Goal: Information Seeking & Learning: Learn about a topic

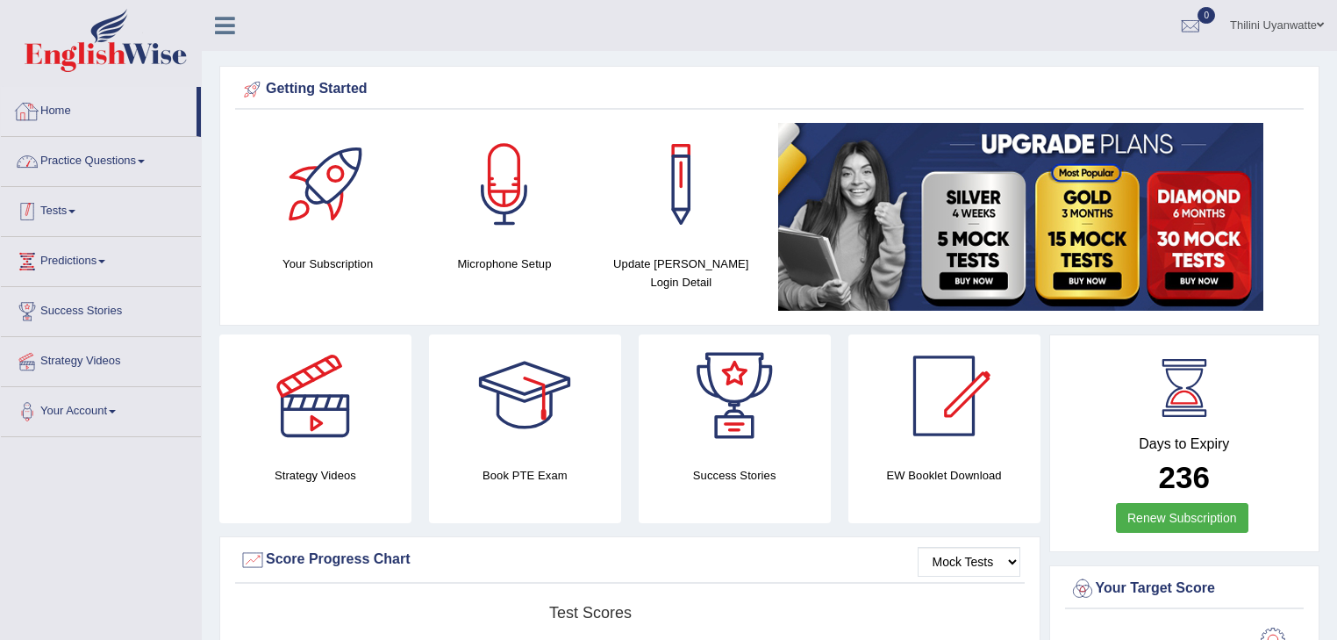
click at [82, 153] on link "Practice Questions" at bounding box center [101, 159] width 200 height 44
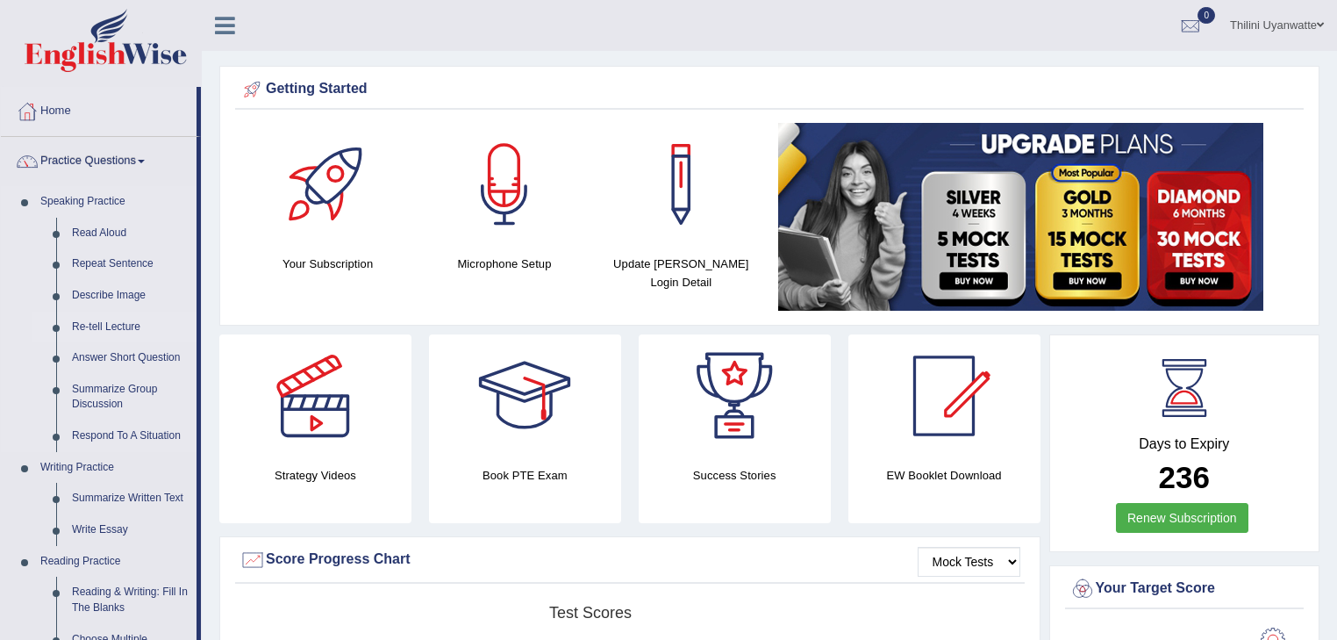
scroll to position [187, 0]
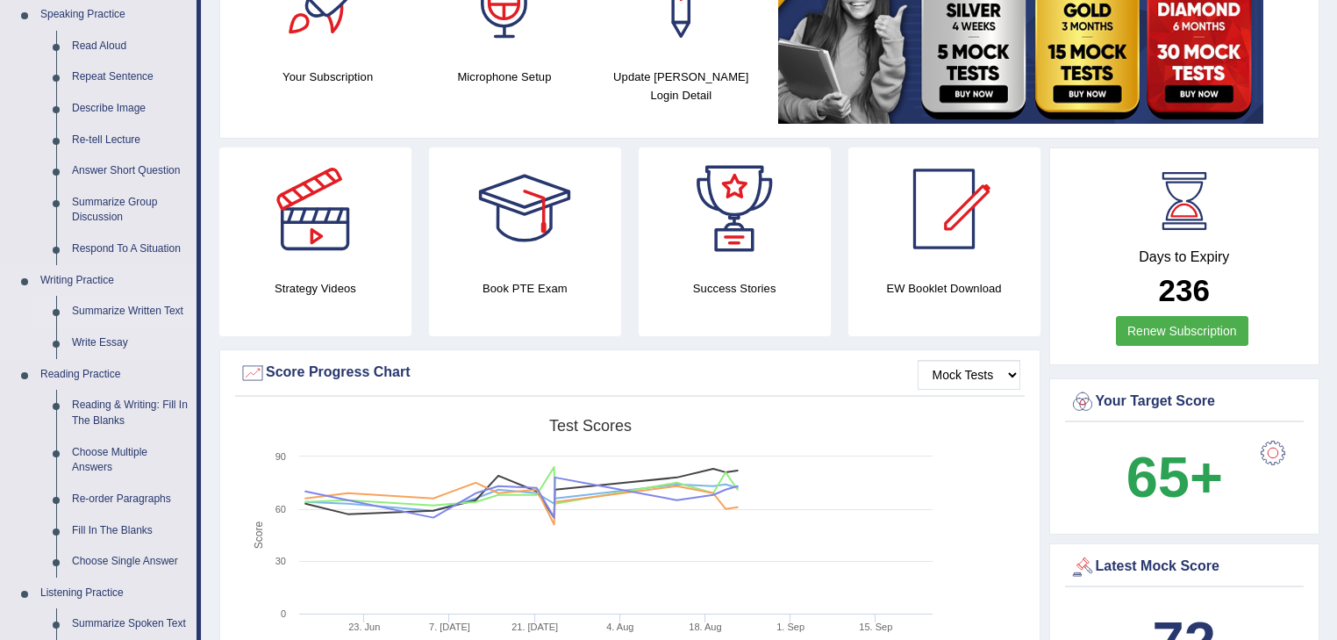
click at [127, 313] on link "Summarize Written Text" at bounding box center [130, 312] width 132 height 32
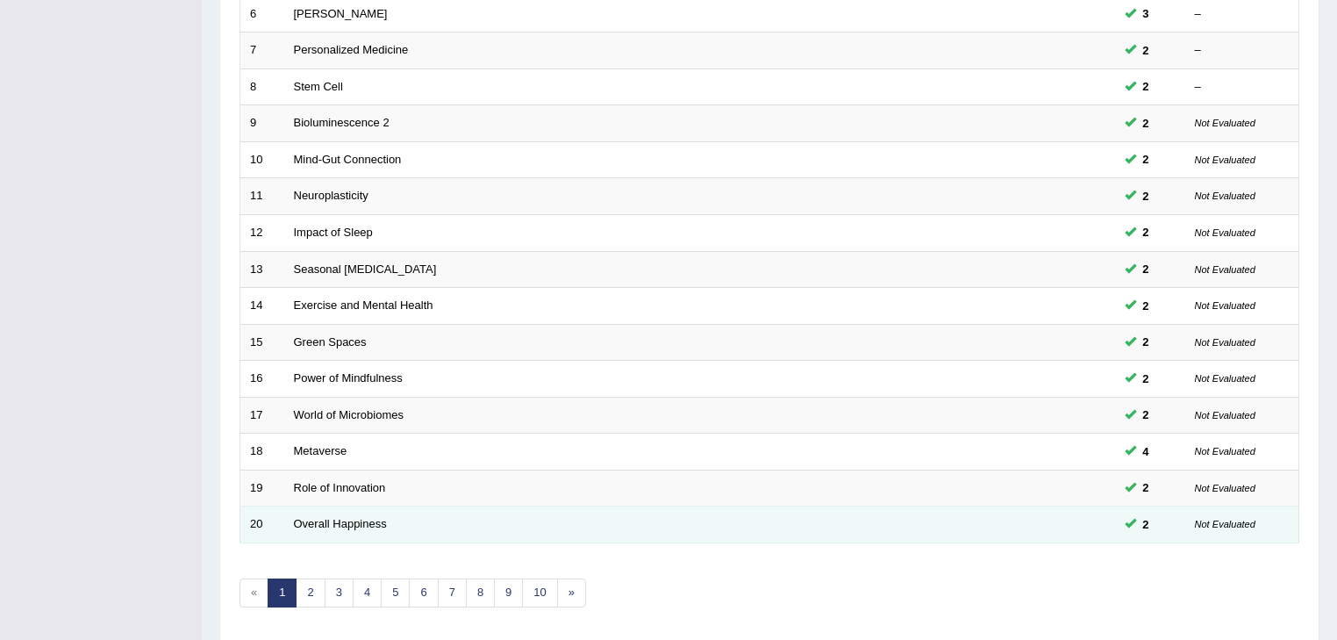
scroll to position [519, 0]
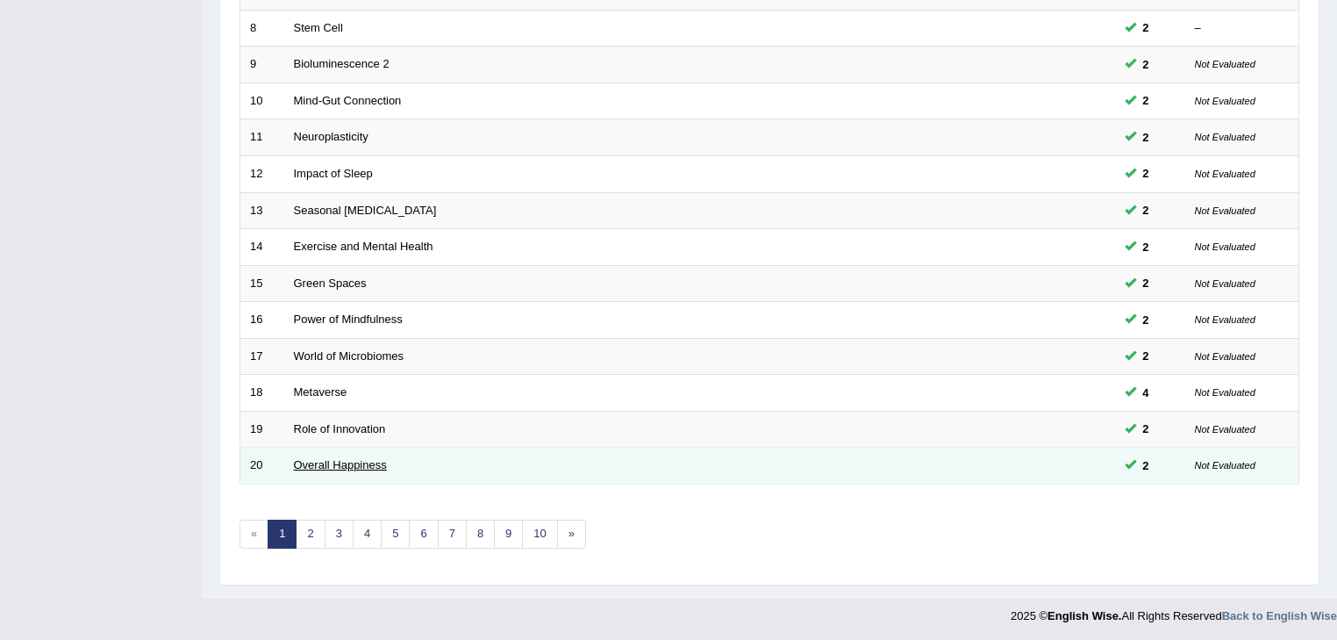
click at [366, 463] on link "Overall Happiness" at bounding box center [340, 464] width 93 height 13
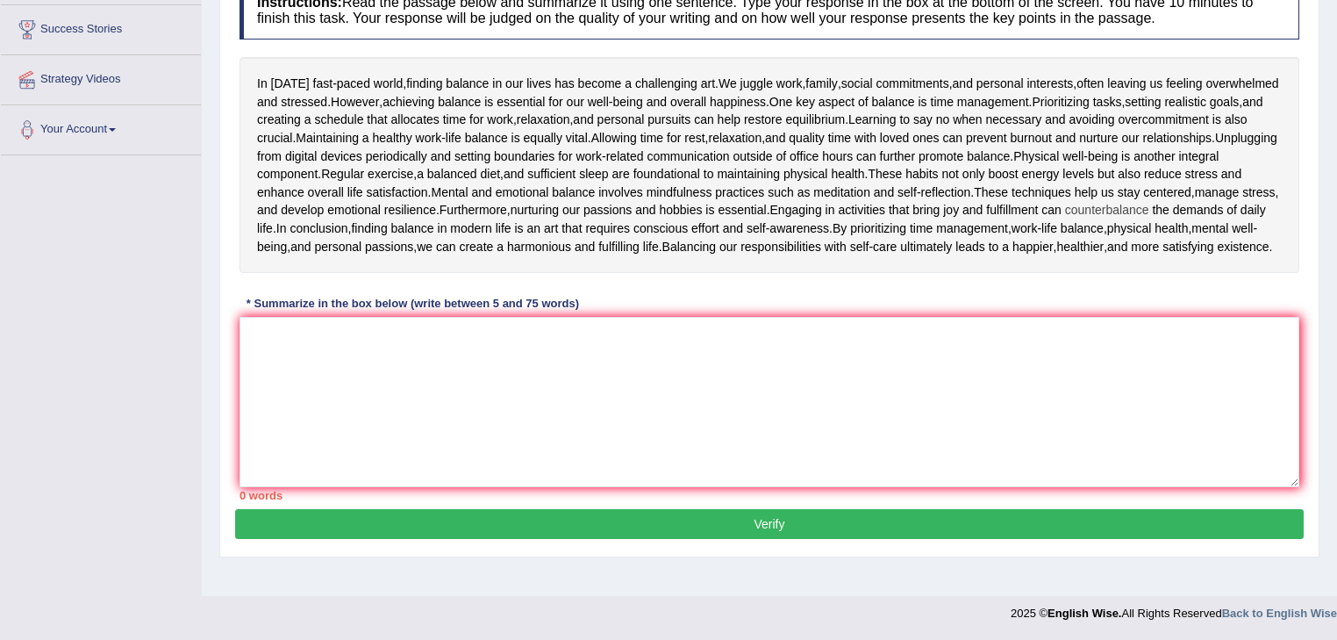
scroll to position [95, 0]
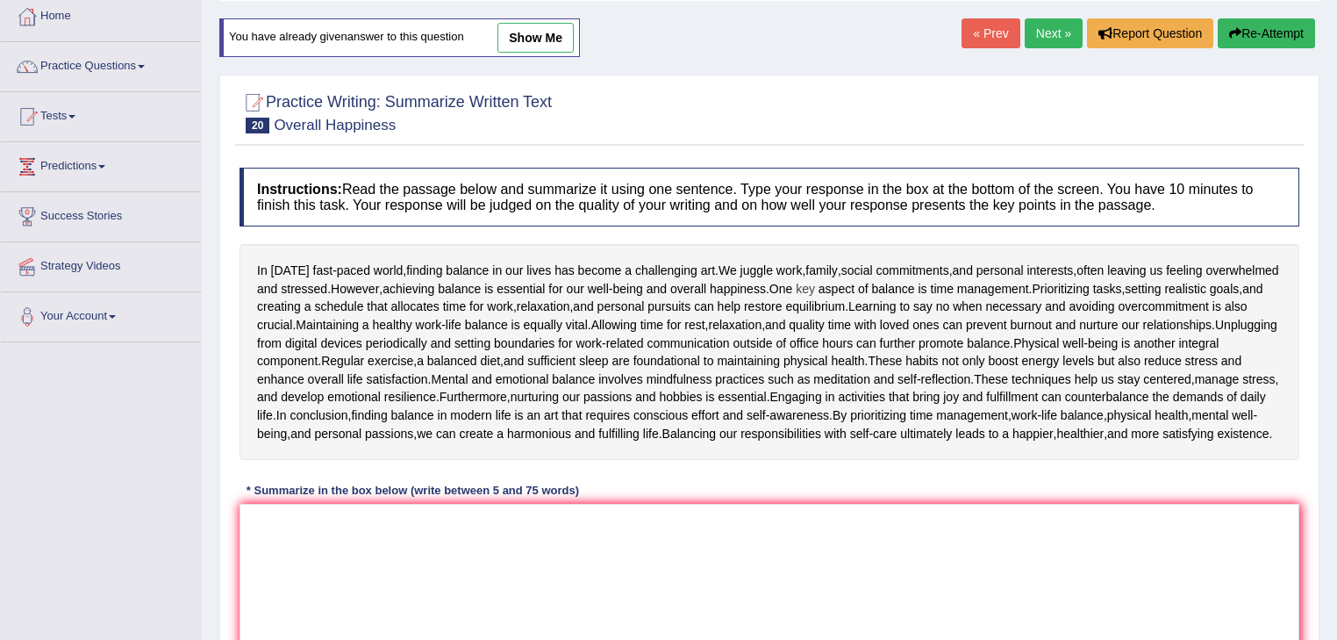
drag, startPoint x: 261, startPoint y: 267, endPoint x: 901, endPoint y: 286, distance: 639.9
click at [901, 286] on div "In today's fast - paced world , finding balance in our lives has become a chall…" at bounding box center [770, 352] width 1060 height 216
click at [275, 267] on span "[DATE]" at bounding box center [290, 270] width 39 height 18
drag, startPoint x: 258, startPoint y: 268, endPoint x: 390, endPoint y: 275, distance: 131.8
click at [414, 273] on div "In today's fast - paced world , finding balance in our lives has become a chall…" at bounding box center [770, 352] width 1060 height 216
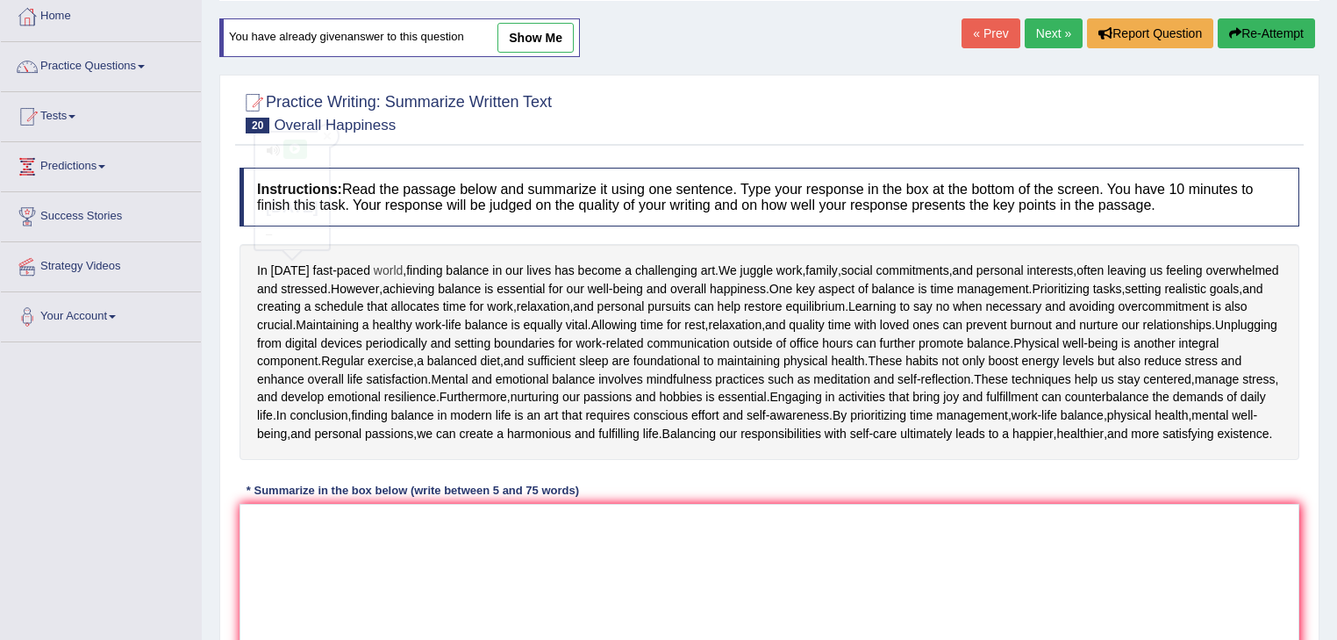
click at [390, 275] on span "world" at bounding box center [388, 270] width 29 height 18
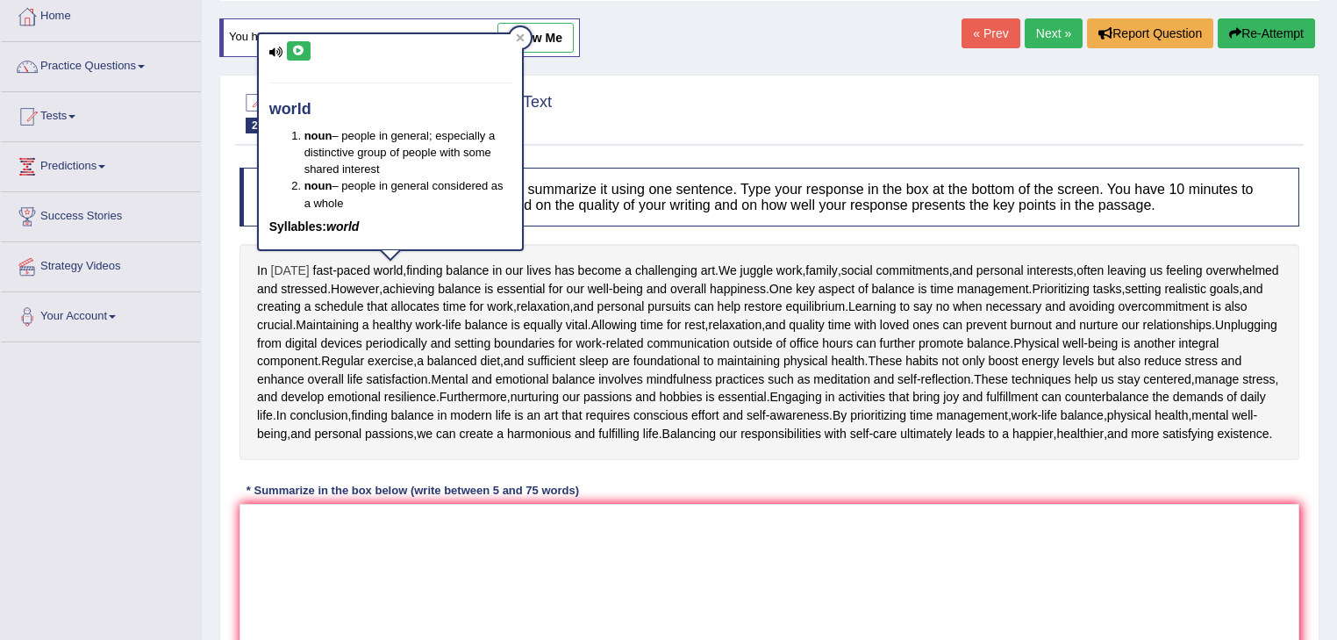
click at [285, 273] on span "today's" at bounding box center [290, 270] width 39 height 18
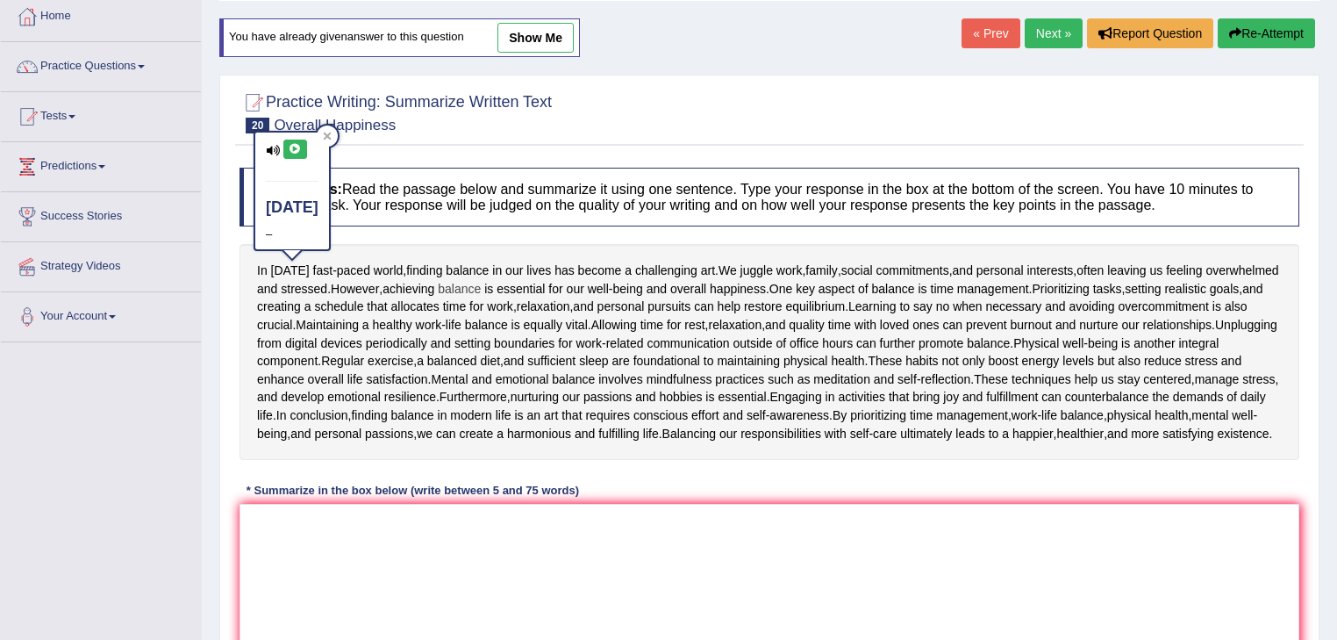
drag, startPoint x: 265, startPoint y: 268, endPoint x: 545, endPoint y: 282, distance: 280.2
click at [455, 604] on textarea at bounding box center [770, 589] width 1060 height 170
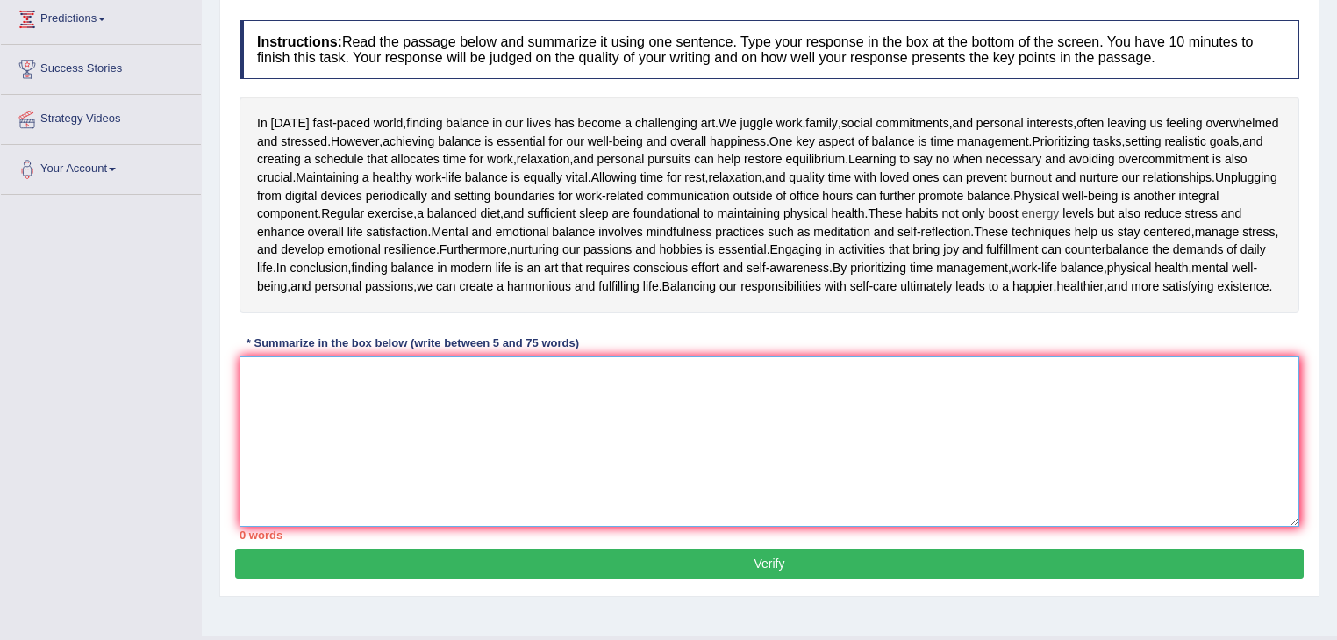
scroll to position [282, 0]
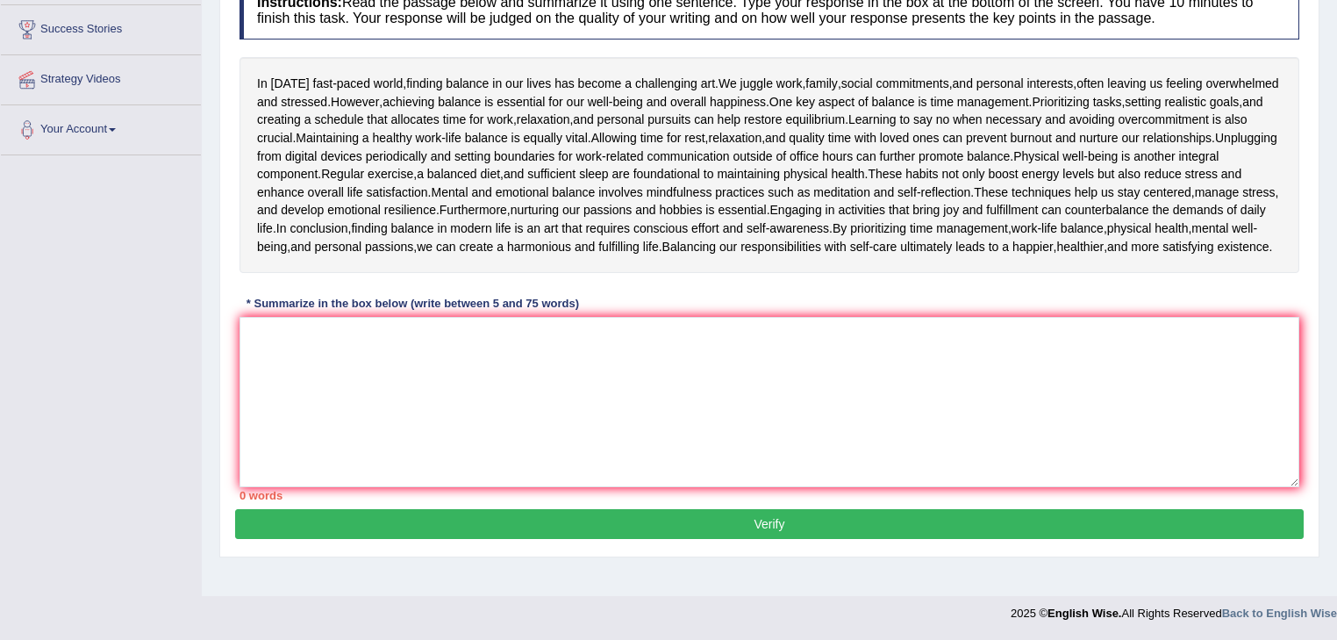
click at [805, 529] on button "Verify" at bounding box center [769, 524] width 1069 height 30
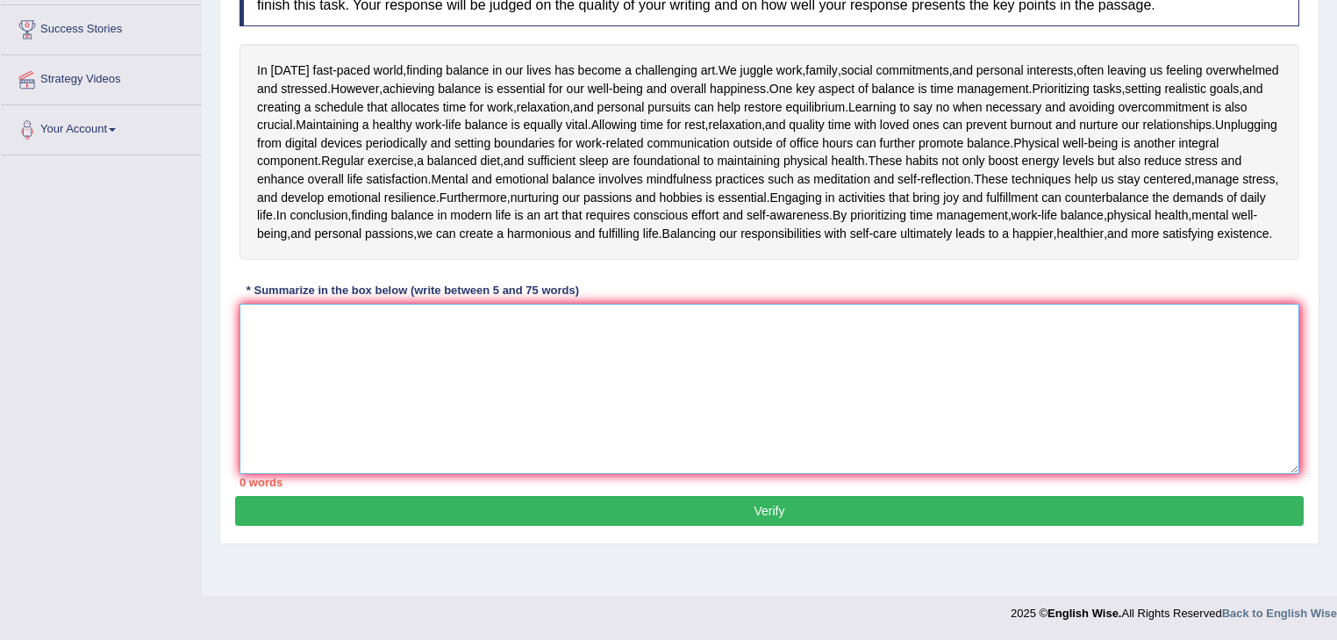
click at [455, 411] on textarea at bounding box center [770, 389] width 1060 height 170
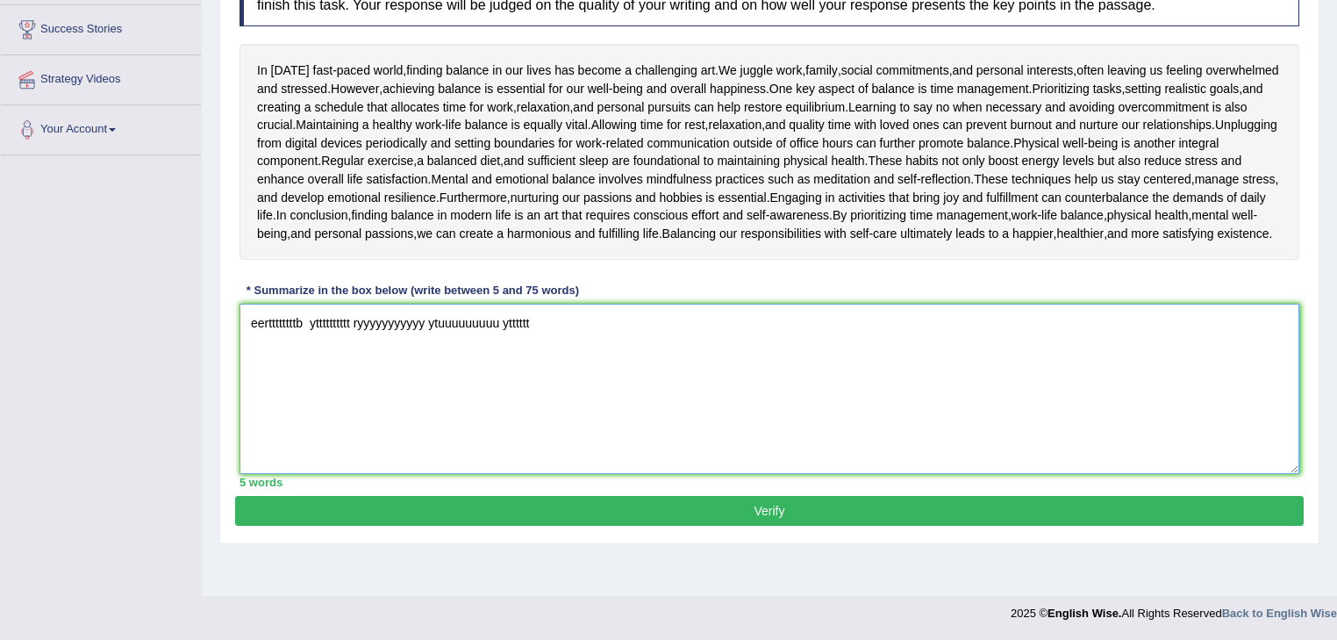
type textarea "eerttttttttb ytttttttttt ryyyyyyyyyyy ytuuuuuuuuu ytttttt"
click at [741, 526] on button "Verify" at bounding box center [769, 511] width 1069 height 30
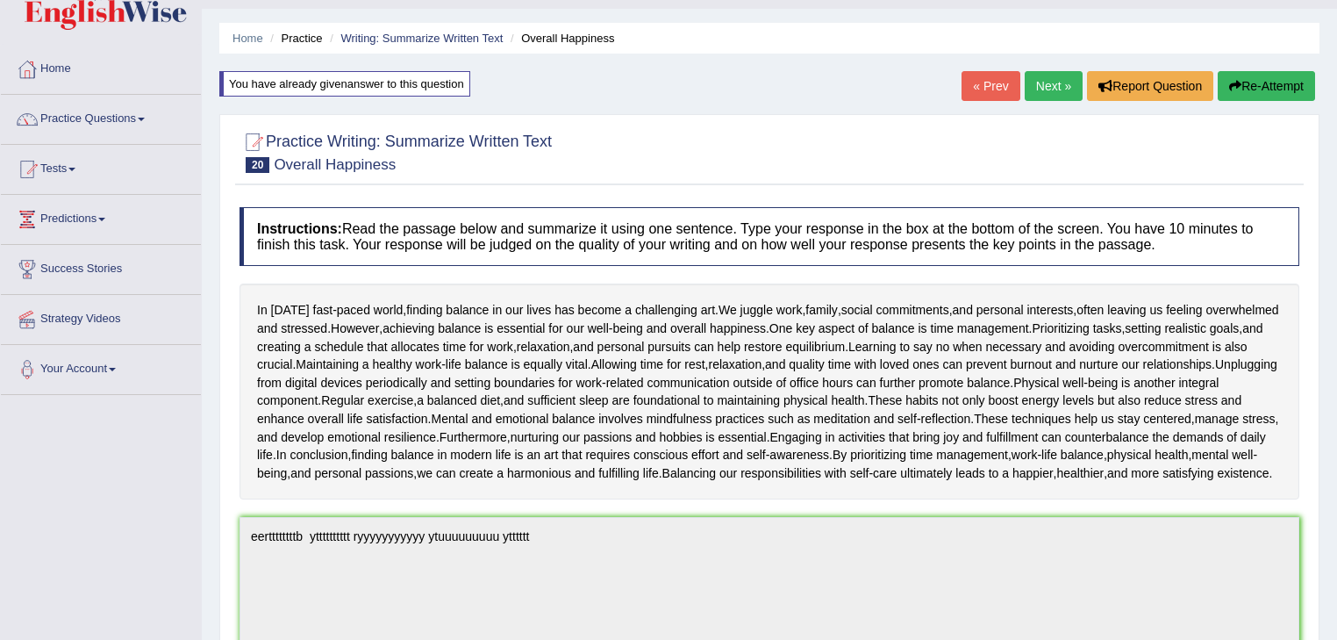
scroll to position [0, 0]
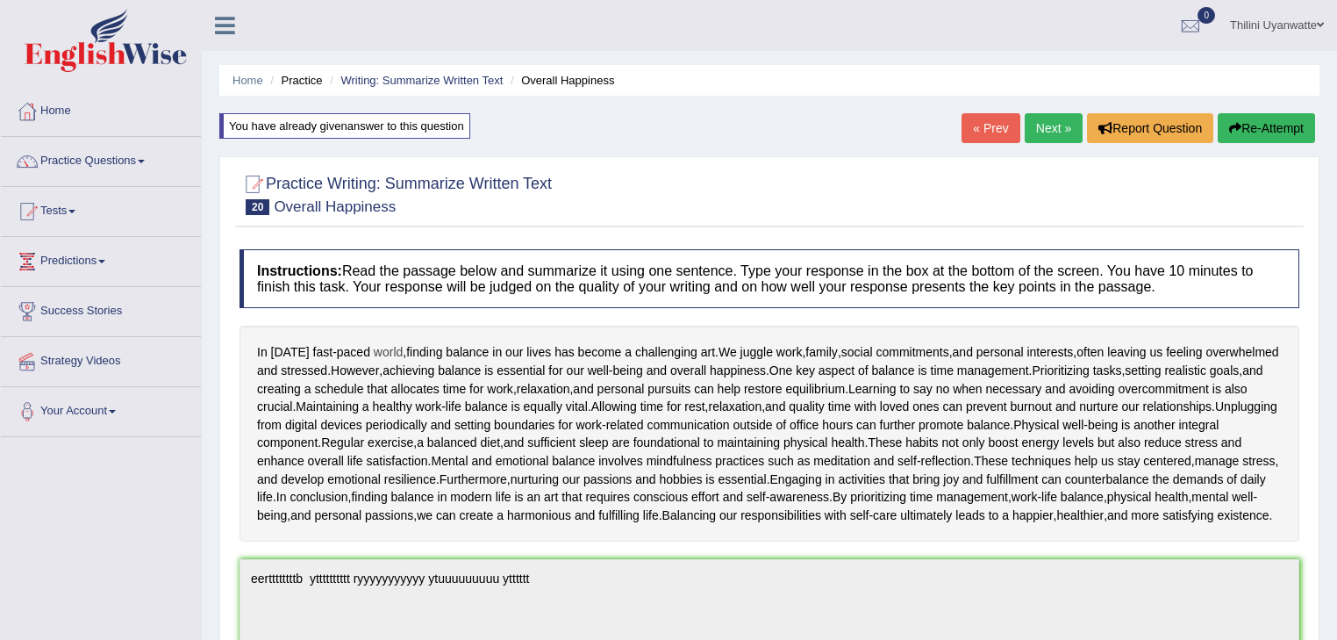
drag, startPoint x: 249, startPoint y: 343, endPoint x: 402, endPoint y: 347, distance: 152.7
click at [256, 340] on div "In today's fast - paced world , finding balance in our lives has become a chall…" at bounding box center [770, 434] width 1060 height 216
drag, startPoint x: 344, startPoint y: 254, endPoint x: 375, endPoint y: 326, distance: 79.0
click at [523, 284] on h4 "Instructions: Read the passage below and summarize it using one sentence. Type …" at bounding box center [770, 278] width 1060 height 59
click at [1241, 116] on button "Re-Attempt" at bounding box center [1266, 128] width 97 height 30
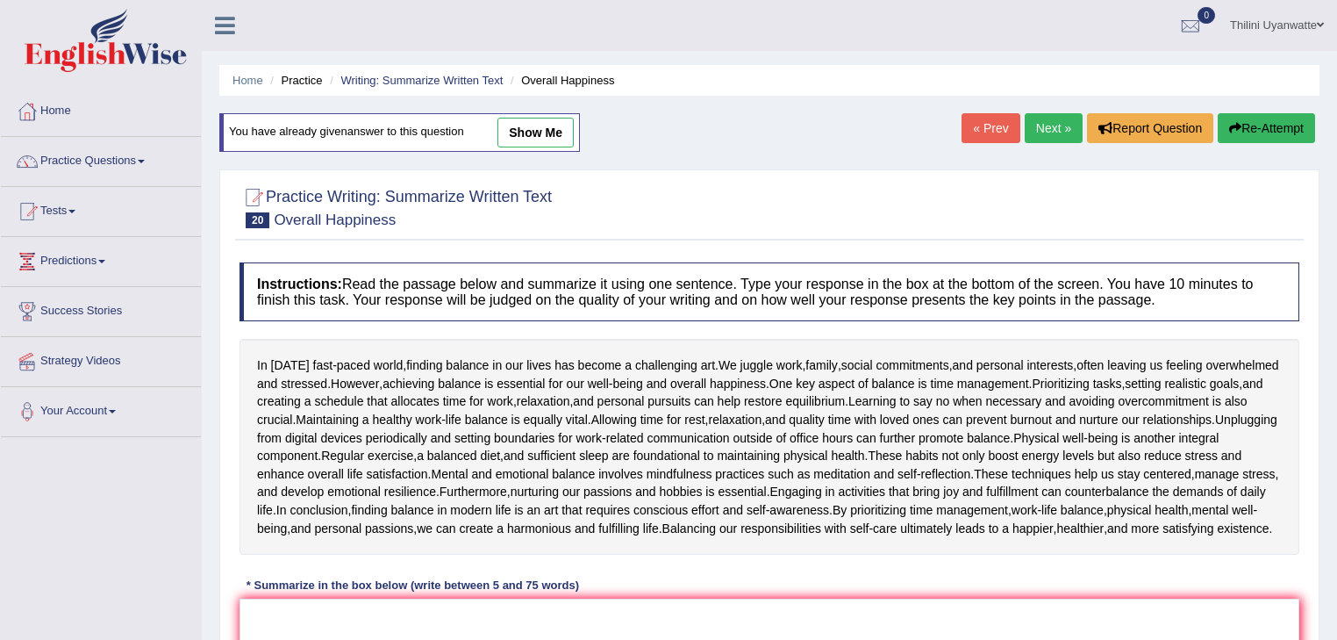
click at [549, 133] on link "show me" at bounding box center [535, 133] width 76 height 30
type textarea "eerttttttttb ytttttttttt ryyyyyyyyyyy ytuuuuuuuuu ytttttt"
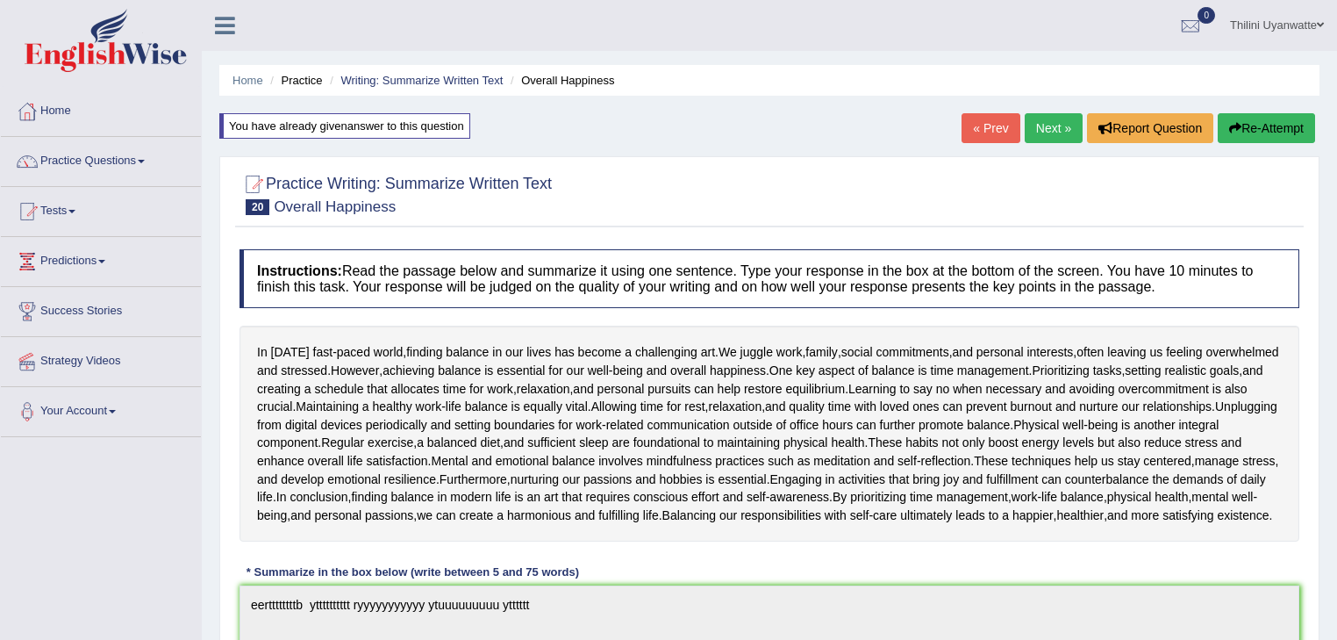
click at [437, 123] on div "You have already given answer to this question" at bounding box center [344, 125] width 251 height 25
click at [964, 125] on link "« Prev" at bounding box center [991, 128] width 58 height 30
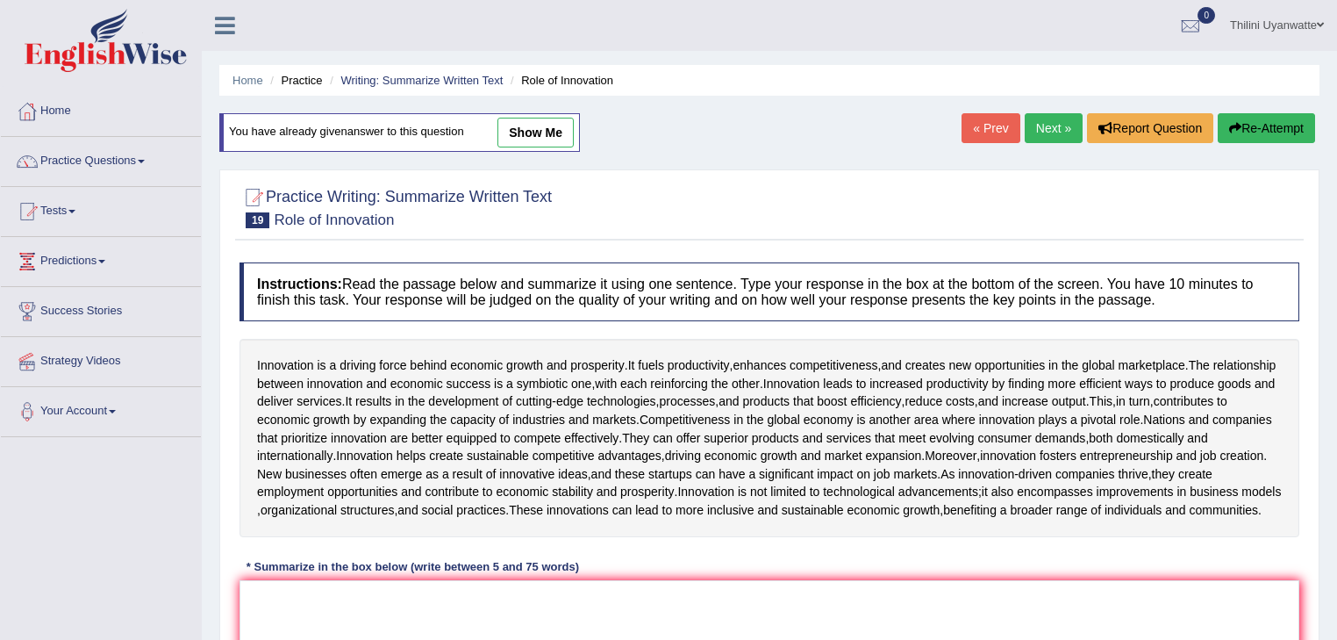
click at [529, 131] on link "show me" at bounding box center [535, 133] width 76 height 30
type textarea "The passage outlines innovation of economic growth and prosperity, explaining t…"
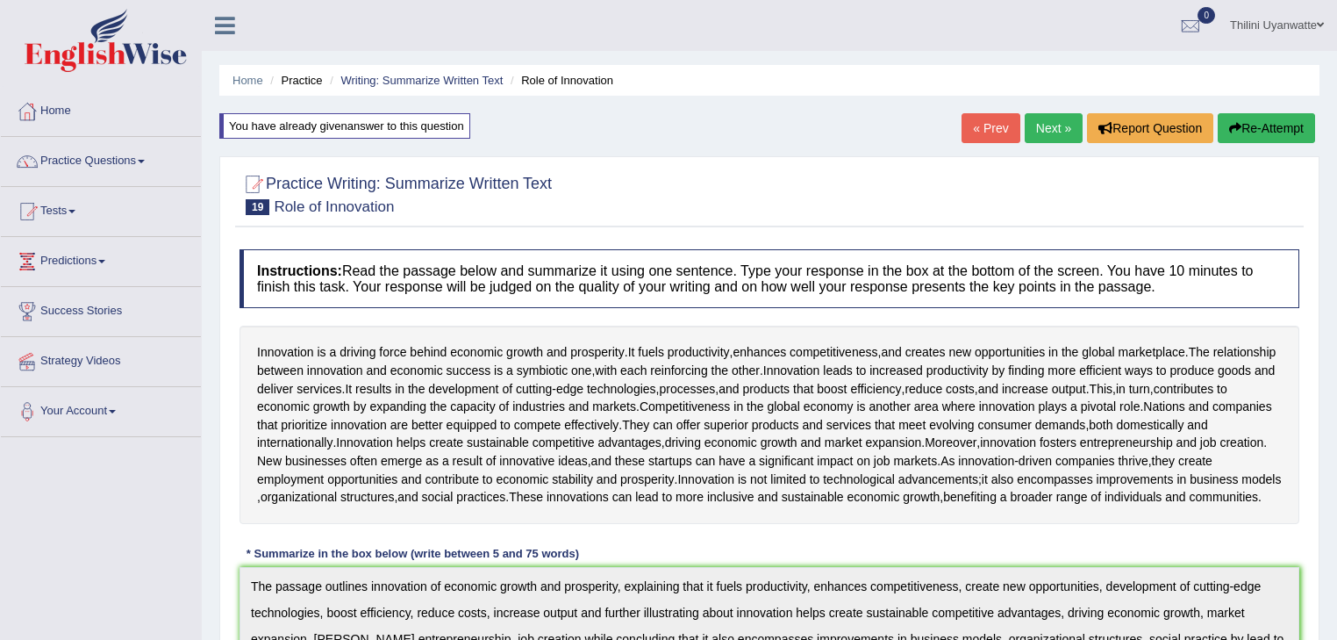
click at [1251, 121] on button "Re-Attempt" at bounding box center [1266, 128] width 97 height 30
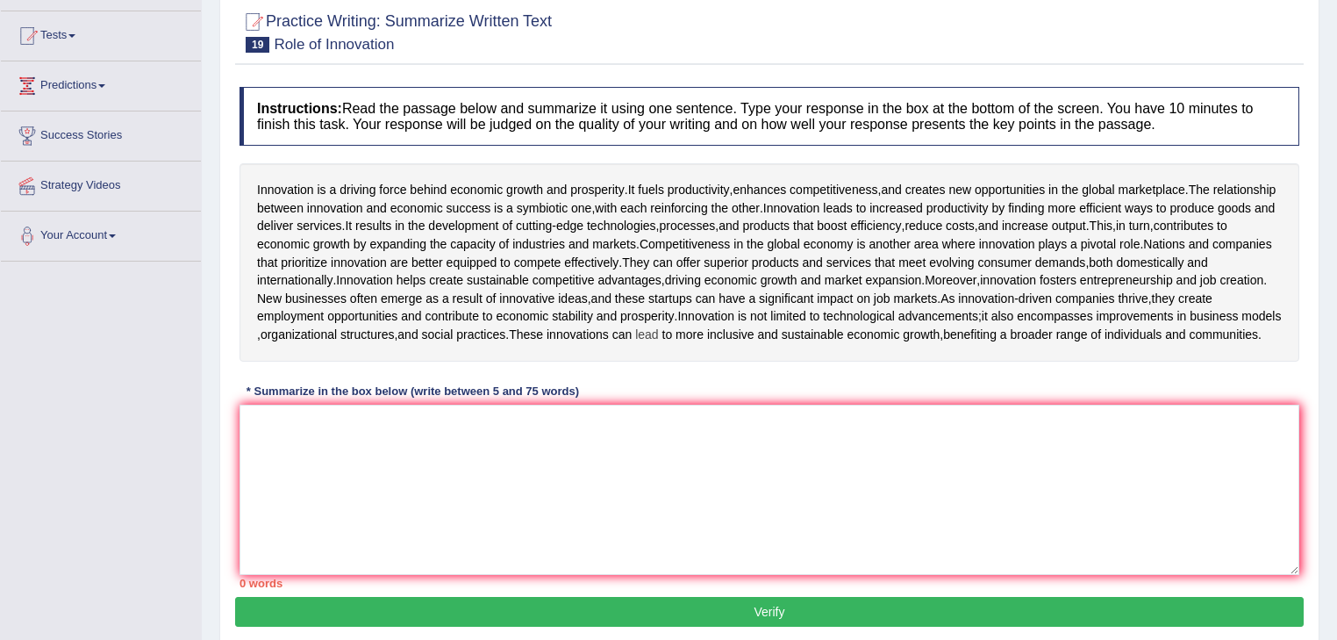
scroll to position [290, 0]
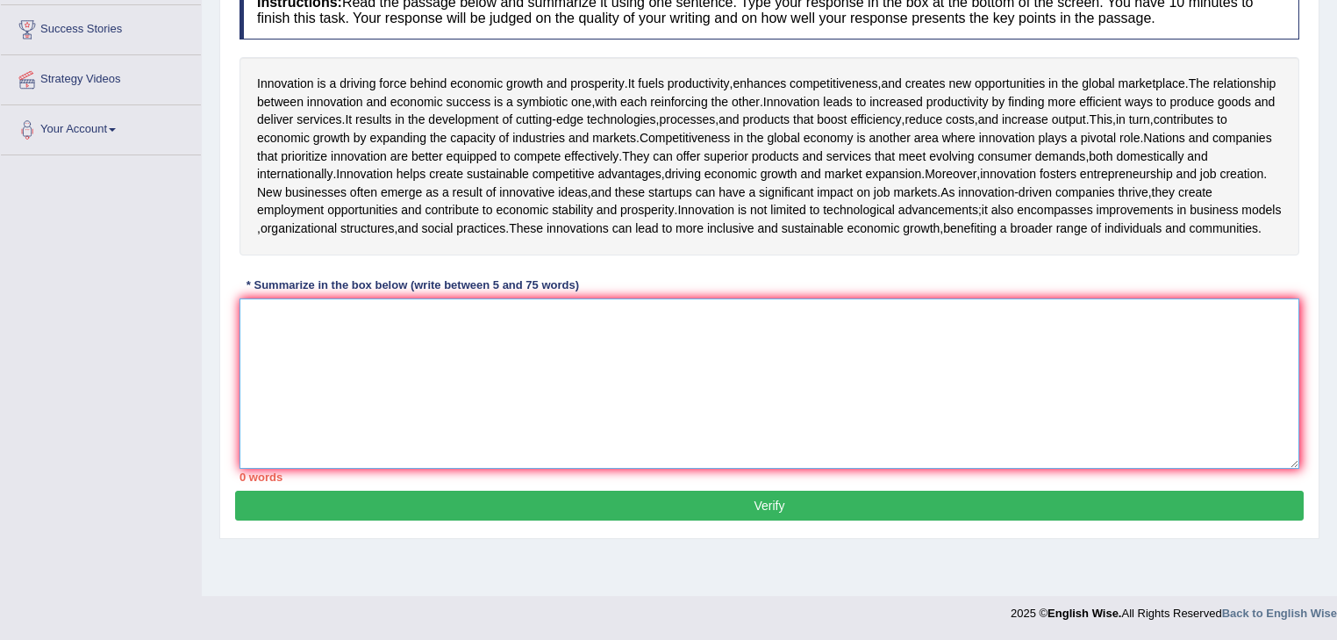
paste textarea "The passage outlines innovation of economic growth and prosperity, explaining t…"
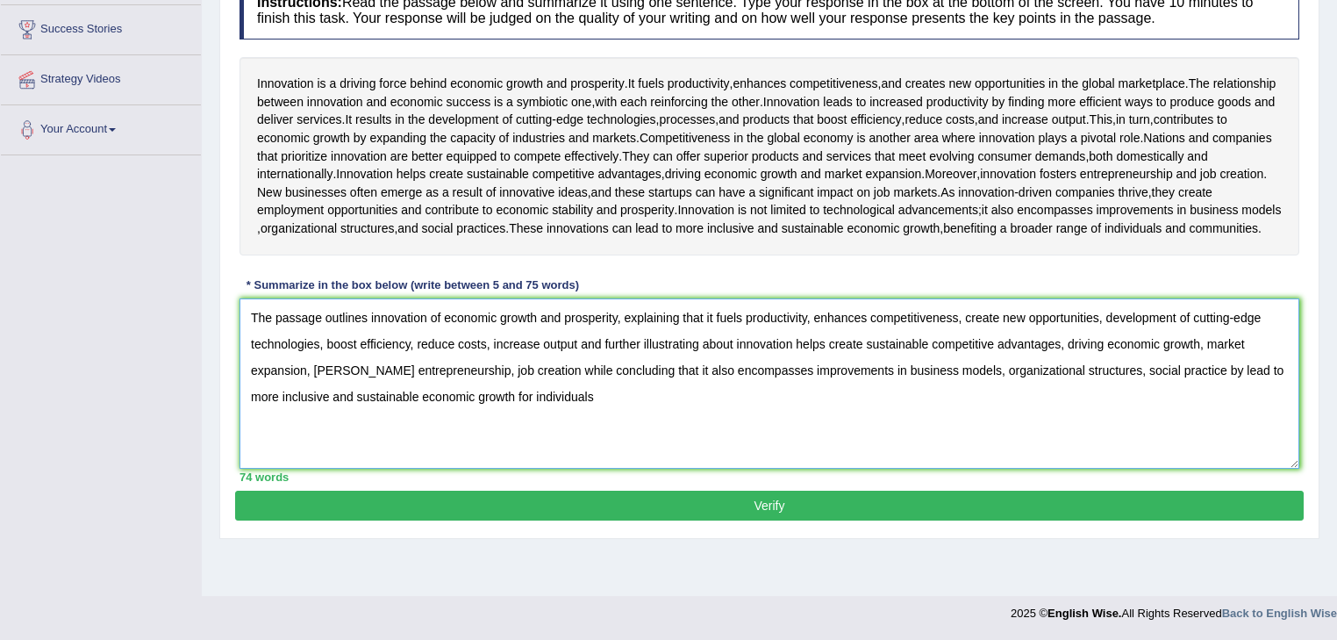
click at [323, 439] on textarea "The passage outlines innovation of economic growth and prosperity, explaining t…" at bounding box center [770, 383] width 1060 height 170
click at [300, 439] on textarea "The passage outlines innovation of economic growth and prosperity, explaining t…" at bounding box center [770, 383] width 1060 height 170
click at [546, 435] on textarea "The passage outlines innovation of economic growth and prosperity, explaining t…" at bounding box center [770, 383] width 1060 height 170
type textarea "The passage outlines innovation of economic growth and prosperity, explaining t…"
click at [617, 520] on button "Verify" at bounding box center [769, 505] width 1069 height 30
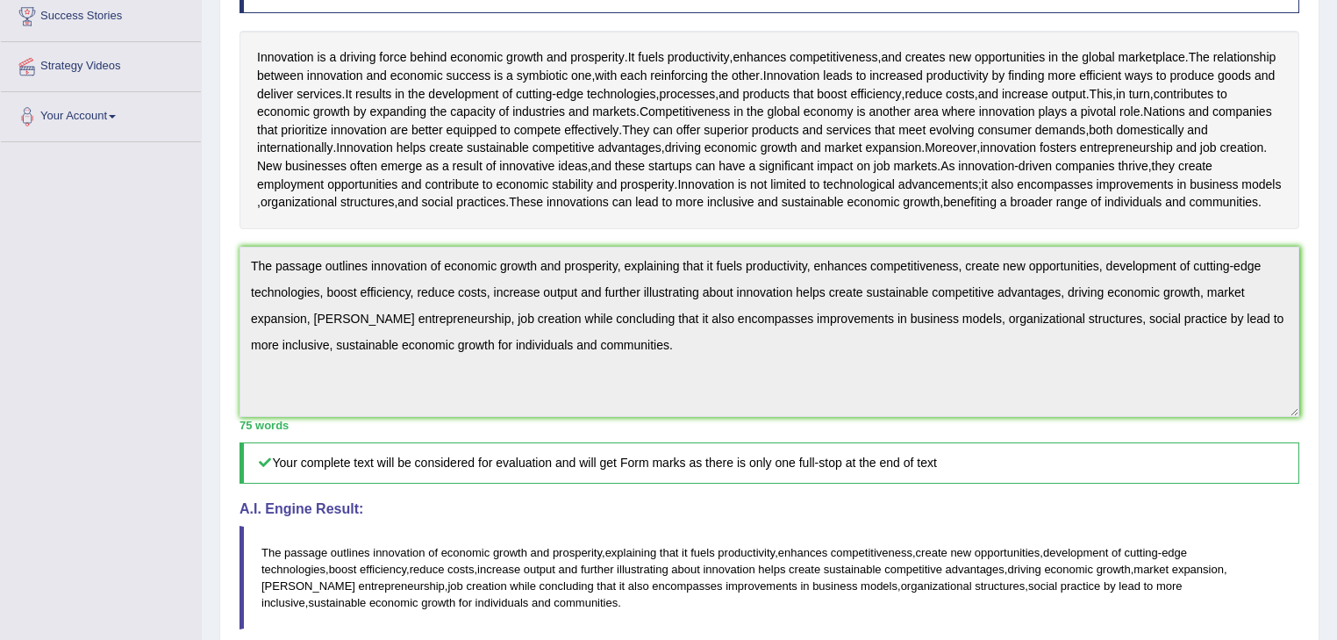
scroll to position [294, 0]
click at [0, 168] on div "Toggle navigation Home Practice Questions Speaking Practice Read Aloud Repeat S…" at bounding box center [668, 330] width 1337 height 1248
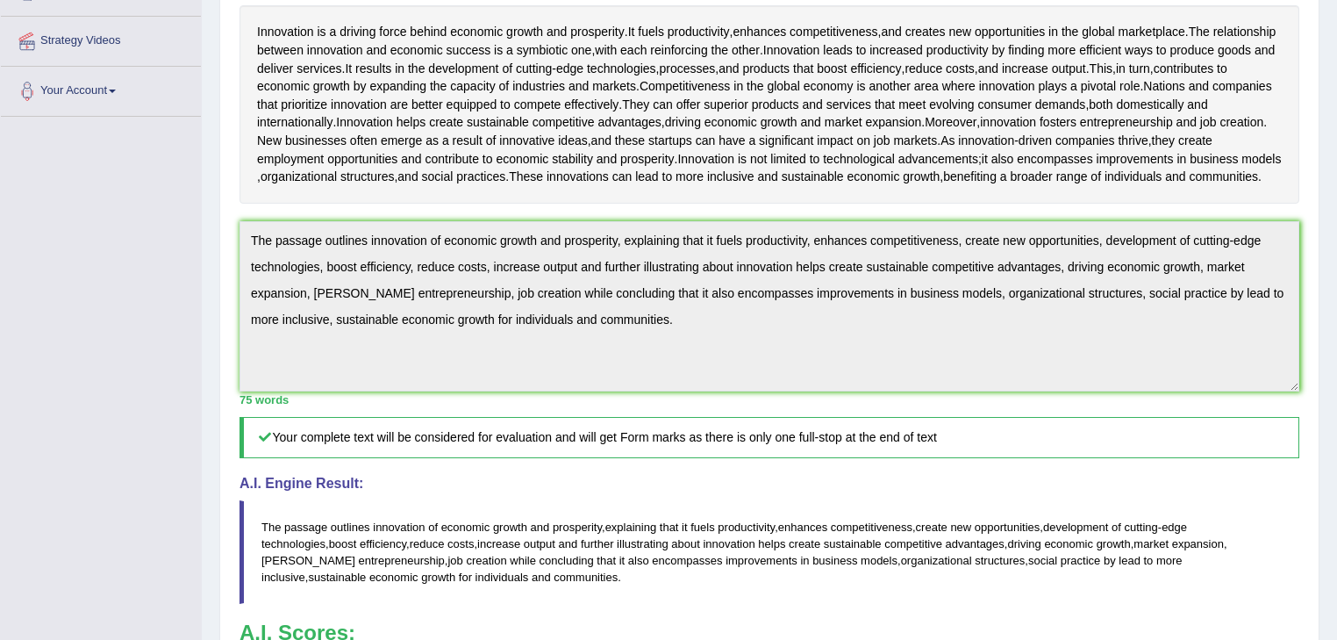
scroll to position [0, 0]
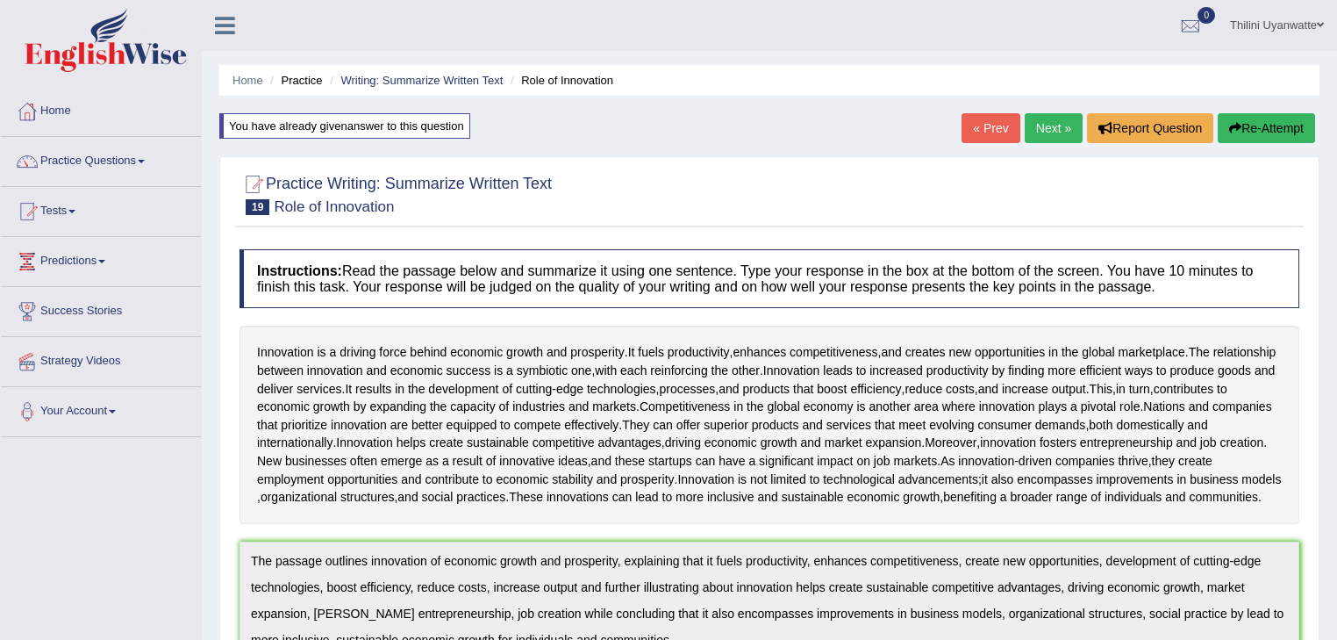
click at [1059, 123] on link "Next »" at bounding box center [1054, 128] width 58 height 30
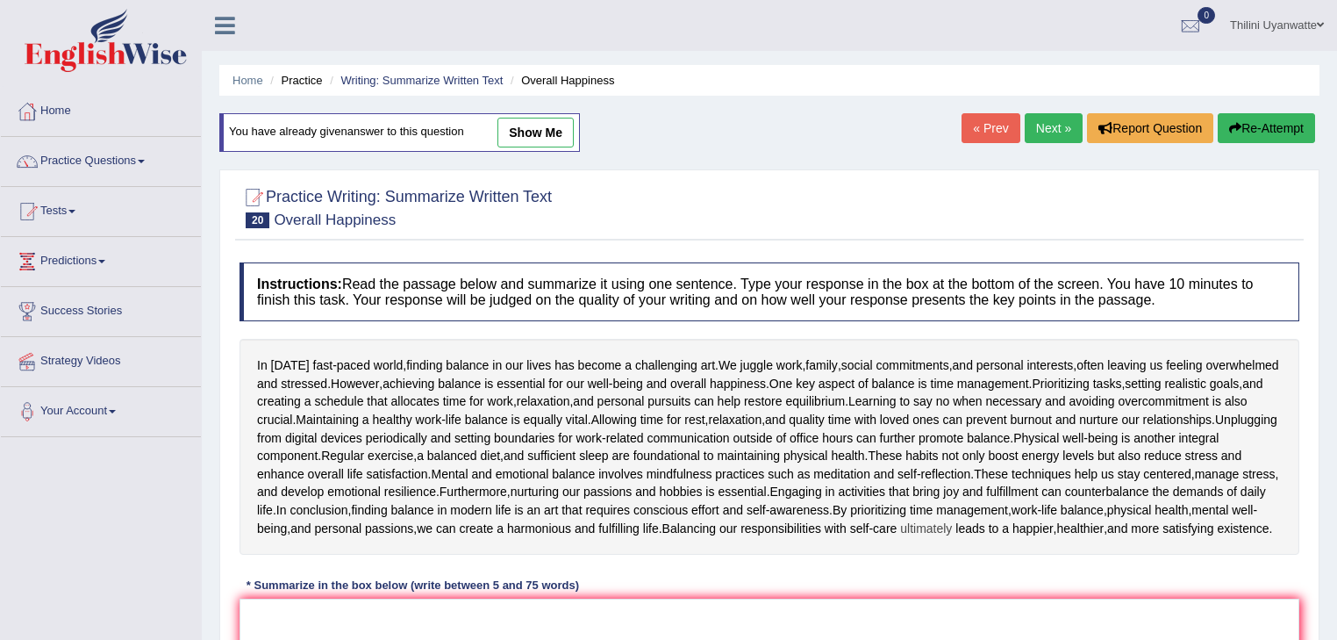
scroll to position [187, 0]
